Goal: Find specific page/section: Find specific page/section

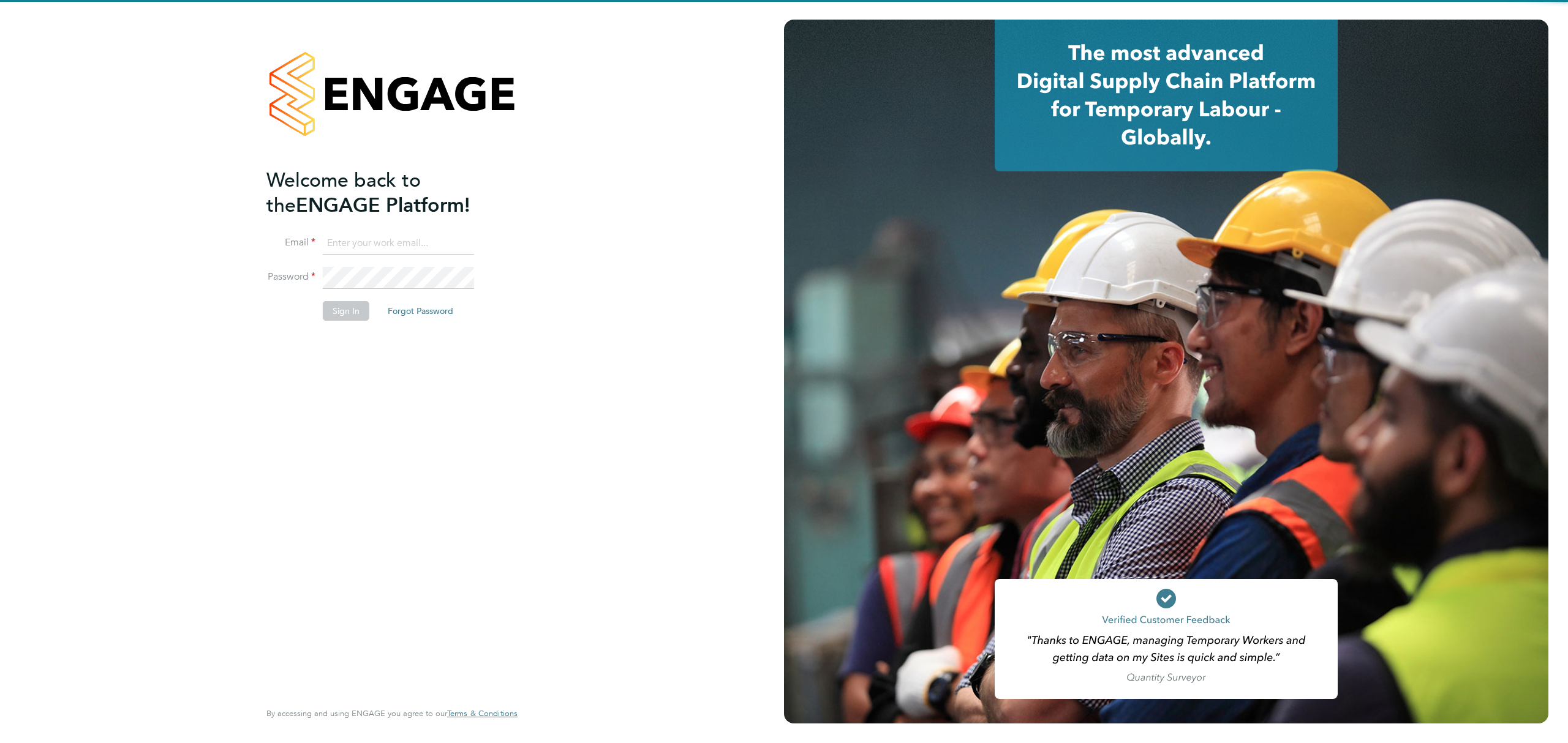
type input "[PERSON_NAME][EMAIL_ADDRESS][PERSON_NAME][DOMAIN_NAME]"
click at [341, 318] on button "Sign In" at bounding box center [345, 311] width 47 height 19
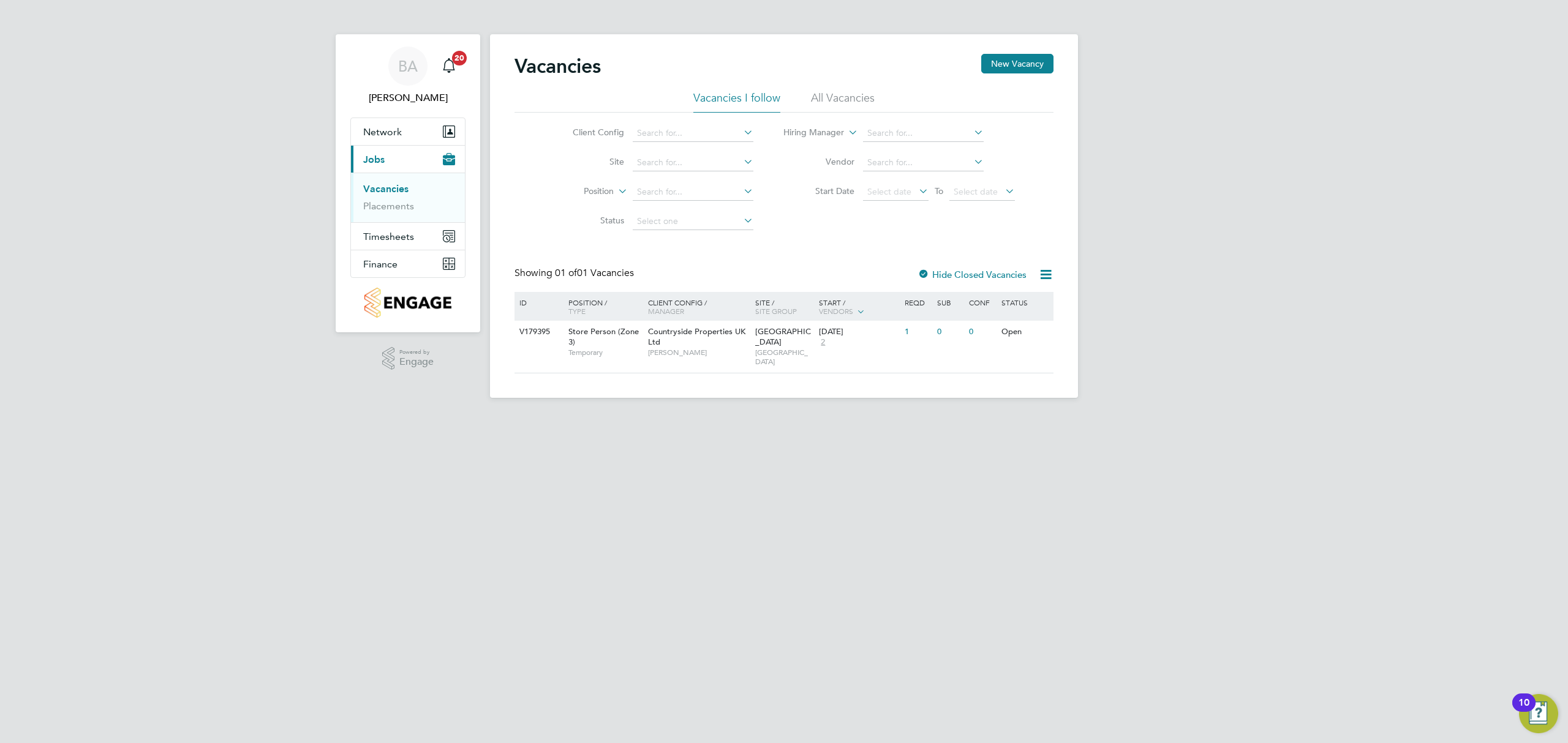
click at [398, 212] on li "Placements" at bounding box center [409, 206] width 92 height 12
click at [402, 206] on link "Placements" at bounding box center [388, 205] width 50 height 12
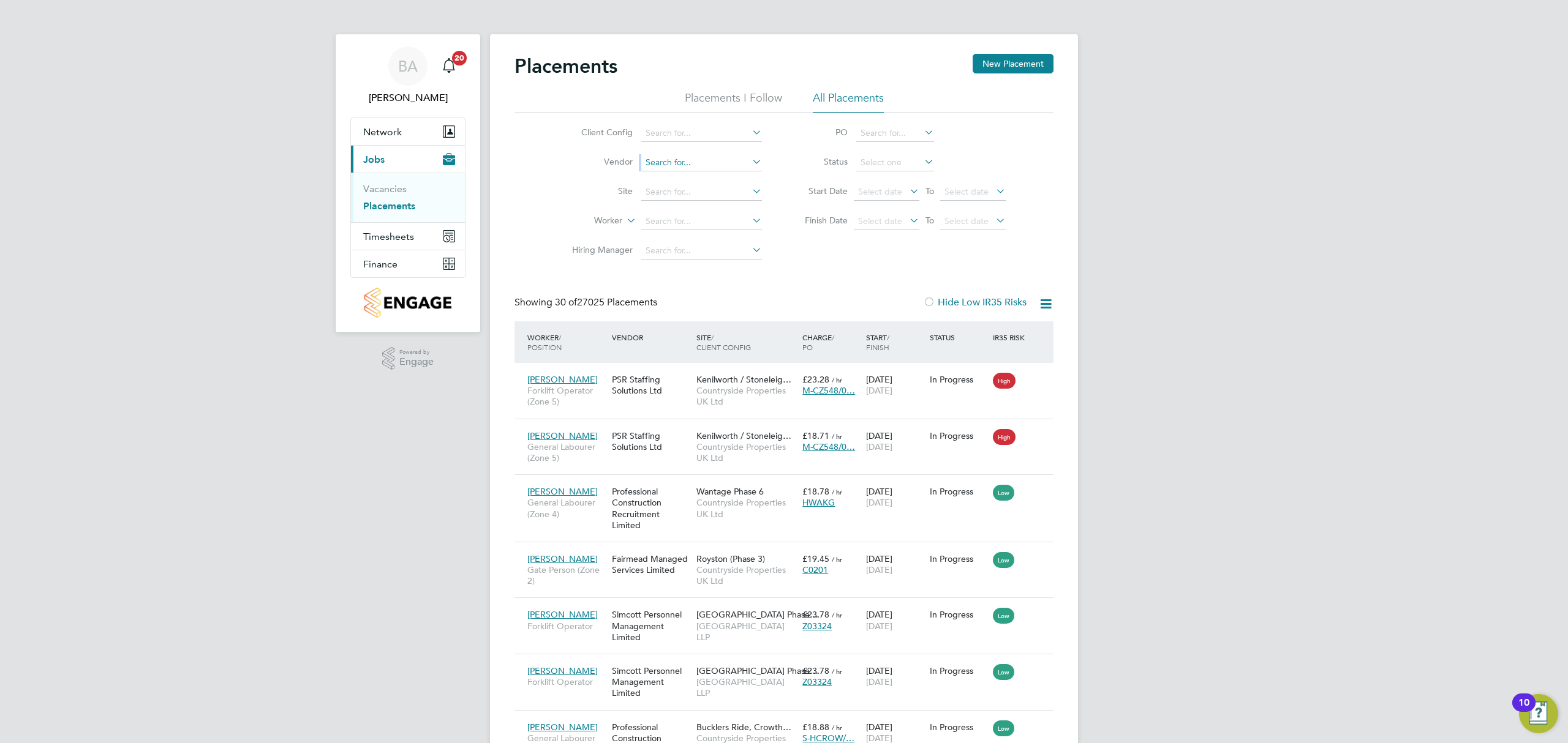
click at [691, 170] on li "Vendor" at bounding box center [662, 162] width 230 height 29
click at [695, 160] on input at bounding box center [702, 162] width 120 height 17
click at [684, 191] on input at bounding box center [702, 191] width 120 height 17
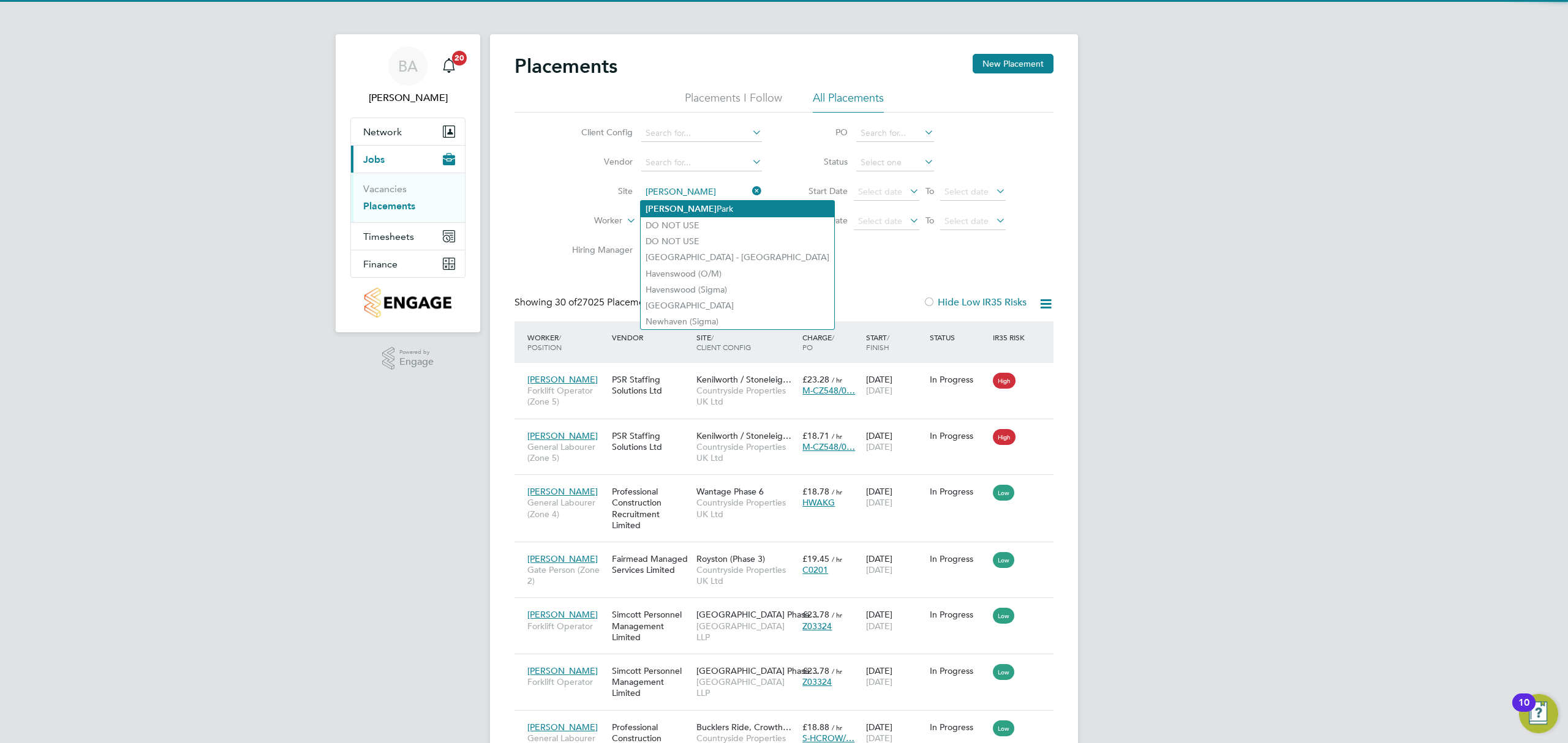
click at [657, 204] on b "Barton" at bounding box center [681, 209] width 71 height 11
type input "Barton Park"
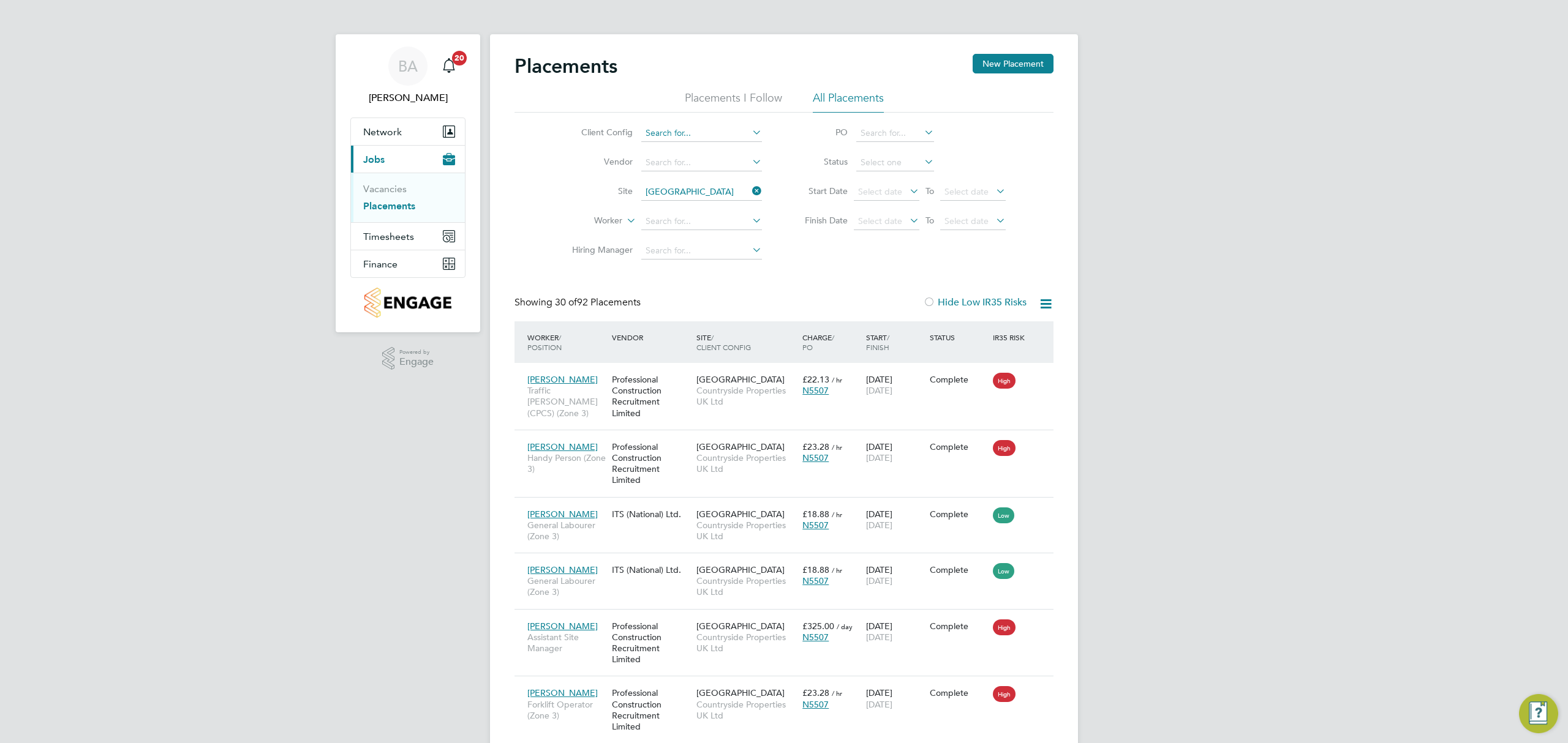
click at [667, 138] on input at bounding box center [702, 133] width 120 height 17
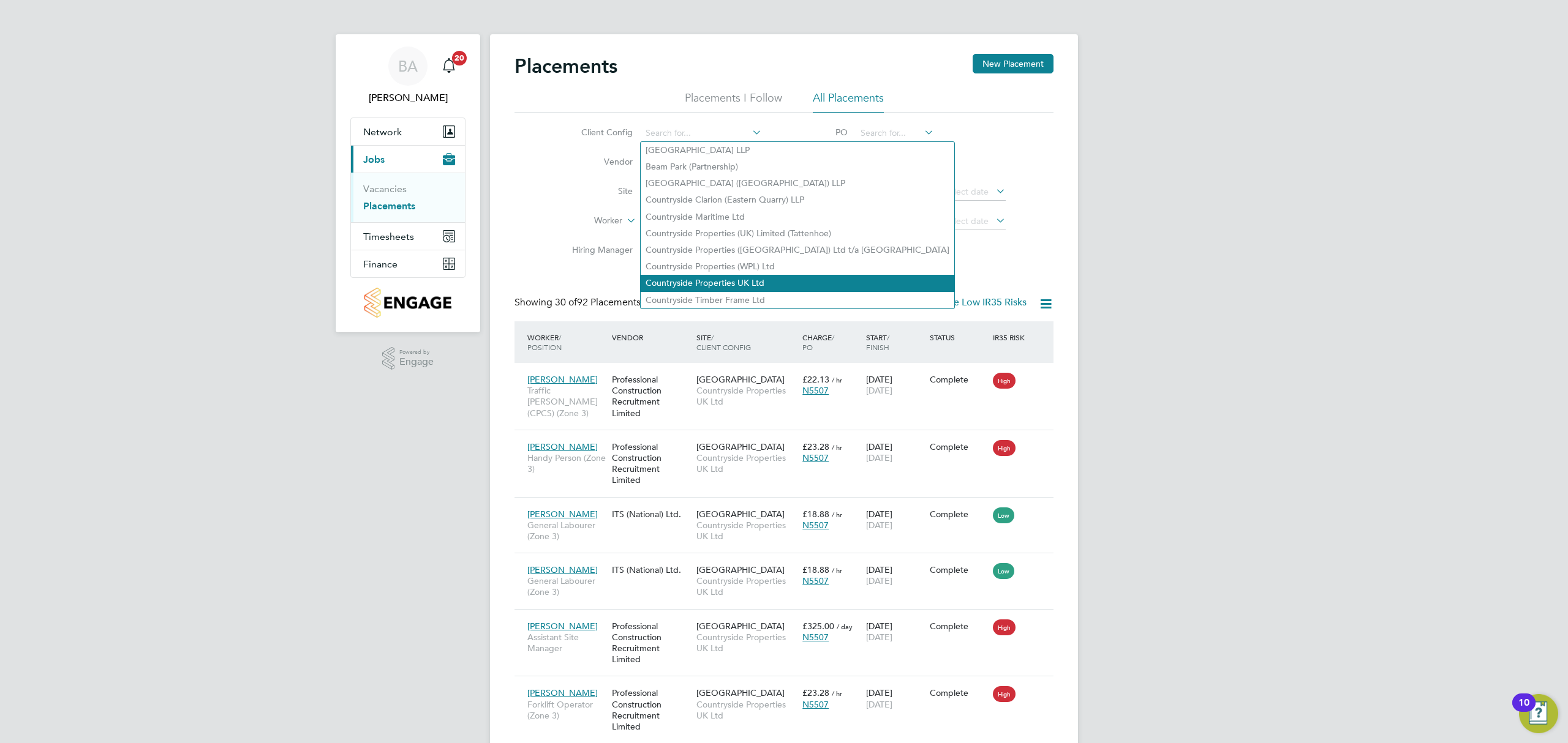
click at [698, 275] on li "Countryside Properties UK Ltd" at bounding box center [797, 282] width 314 height 17
type input "Countryside Properties UK Ltd"
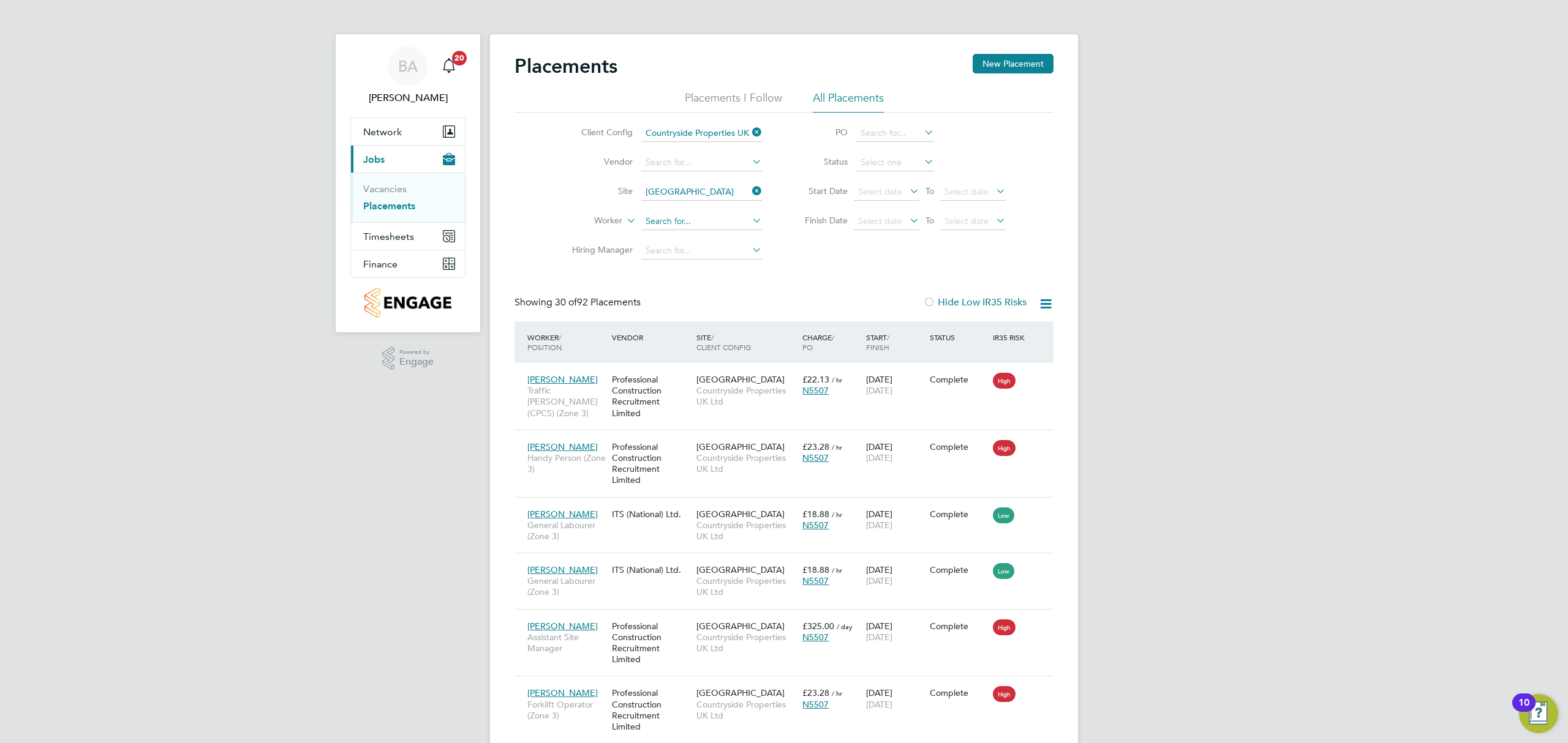
click at [671, 224] on input at bounding box center [702, 221] width 120 height 17
click at [673, 221] on input at bounding box center [702, 221] width 120 height 17
click at [706, 166] on input at bounding box center [702, 162] width 120 height 17
click at [705, 175] on li "Profes sional Construction Recruitment Limited" at bounding box center [735, 180] width 190 height 17
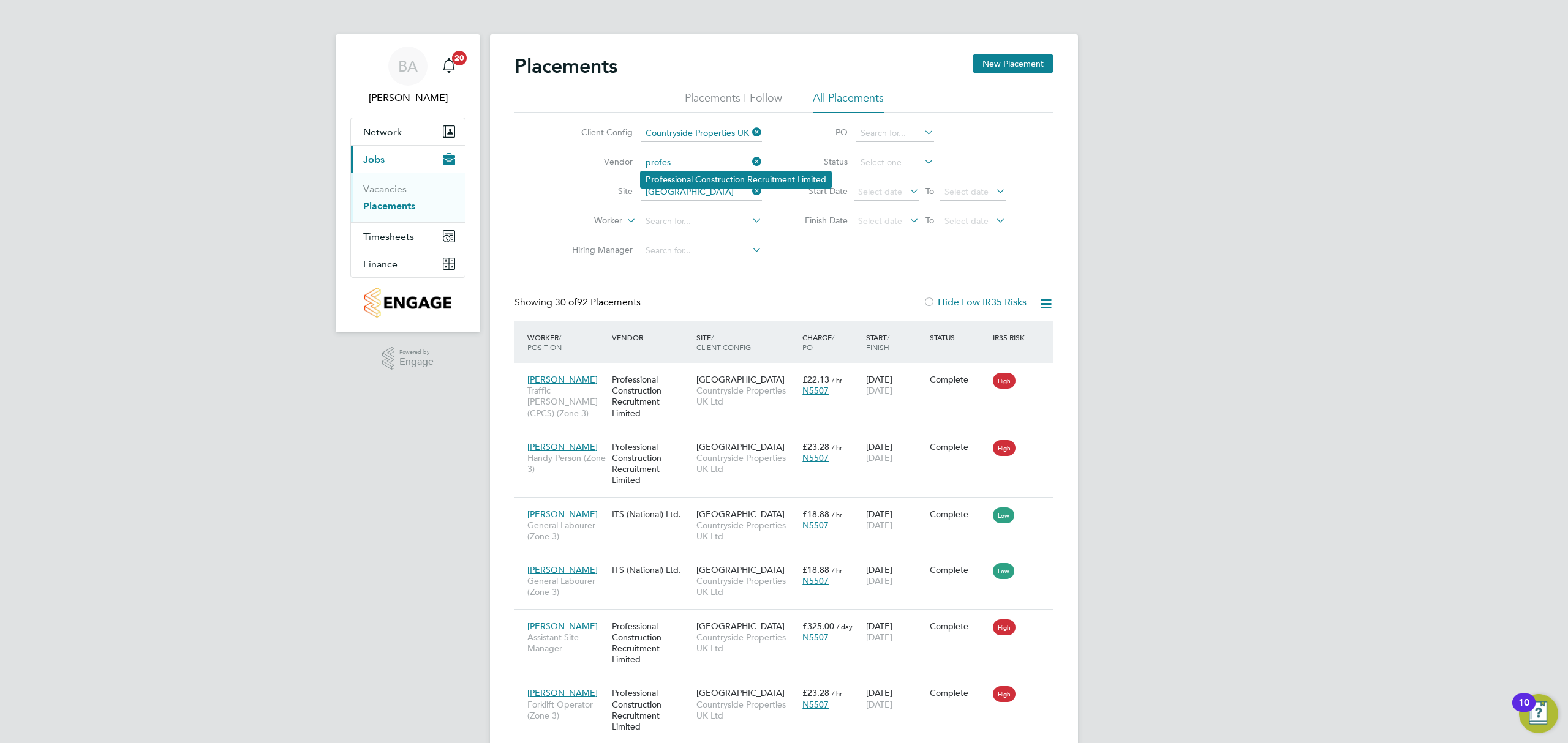
type input "Professional Construction Recruitment Limited"
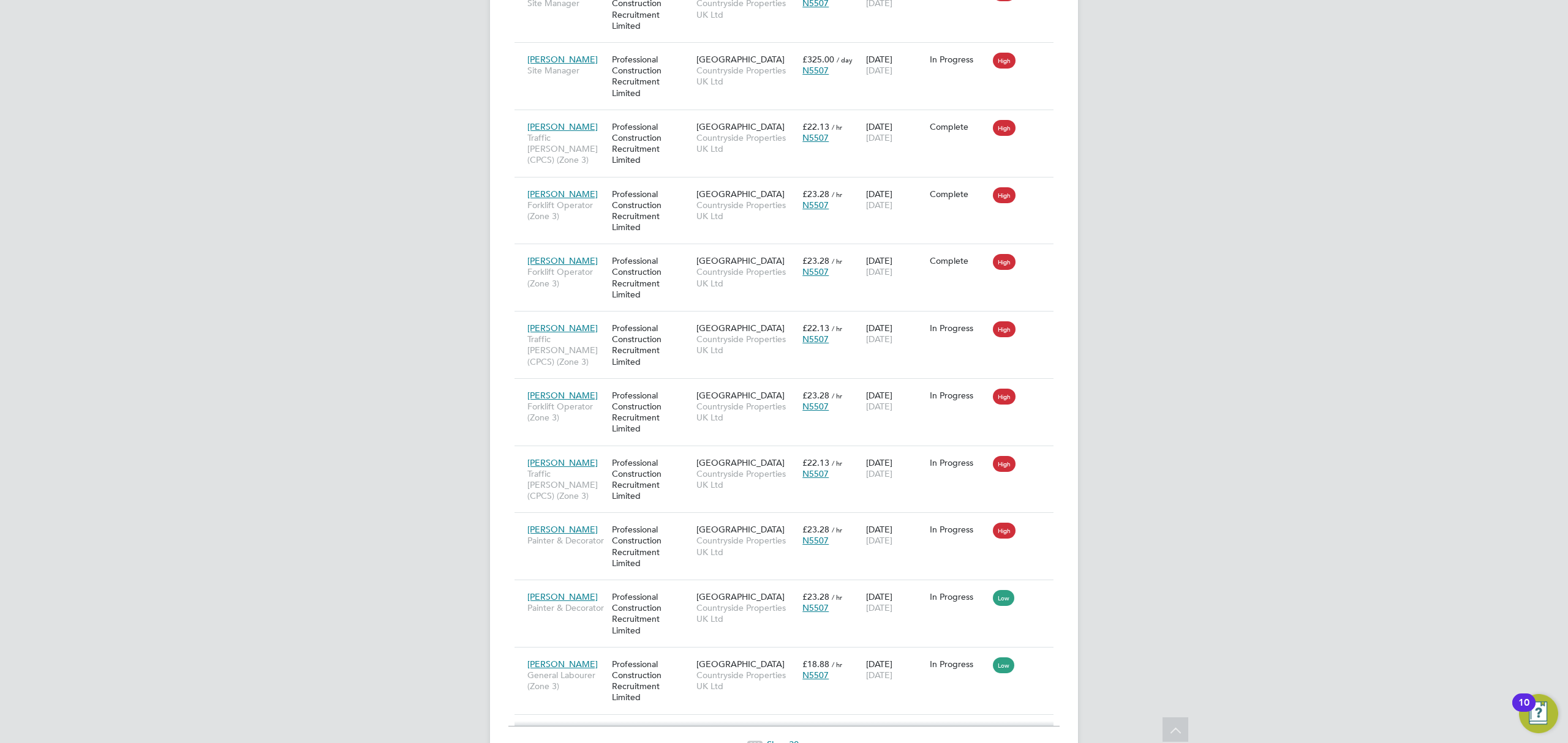
scroll to position [1489, 0]
